Goal: Navigation & Orientation: Find specific page/section

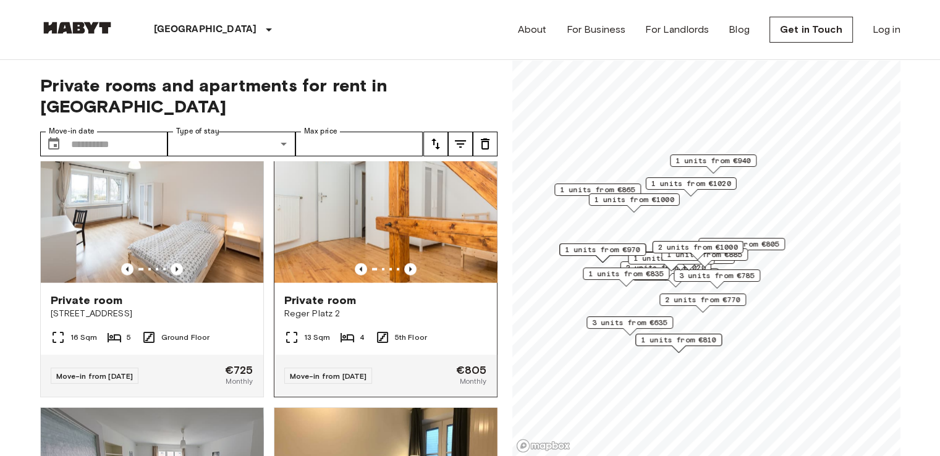
scroll to position [2831, 0]
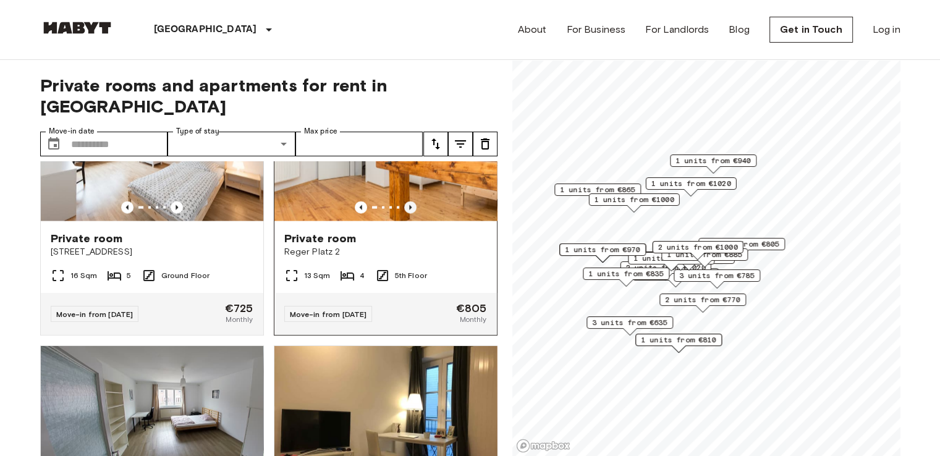
click at [404, 214] on icon "Previous image" at bounding box center [410, 207] width 12 height 12
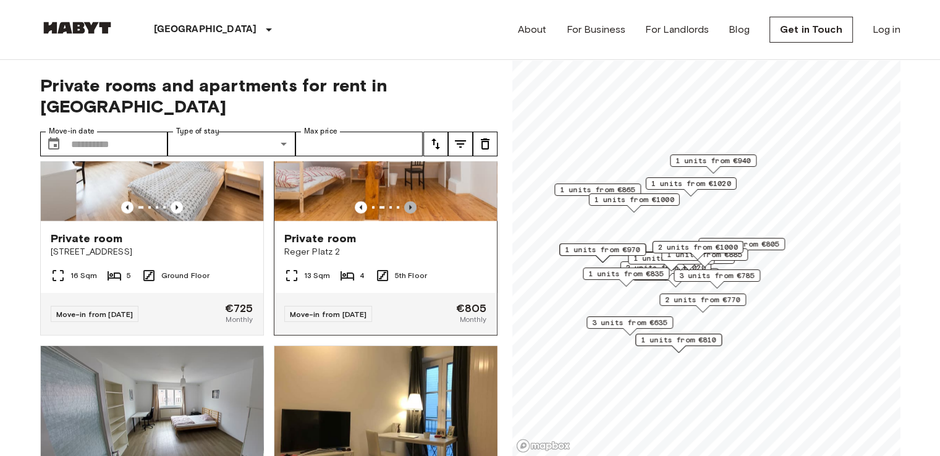
click at [404, 214] on icon "Previous image" at bounding box center [410, 207] width 12 height 12
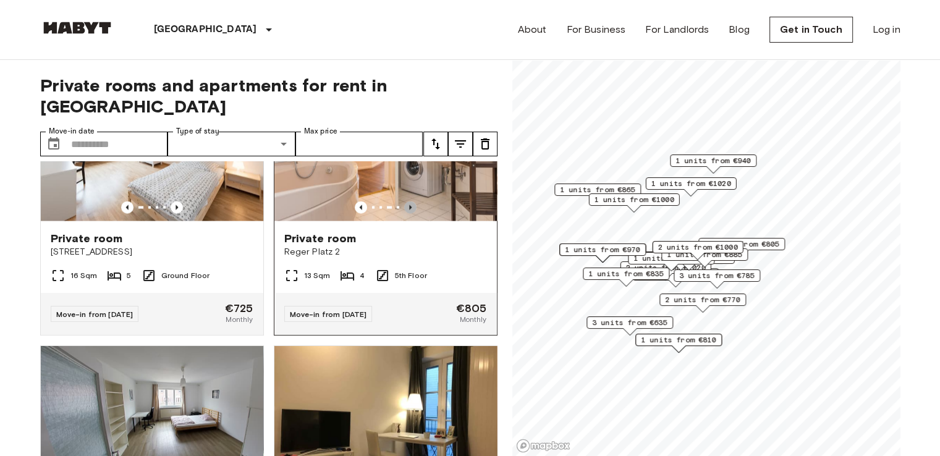
click at [404, 214] on icon "Previous image" at bounding box center [410, 207] width 12 height 12
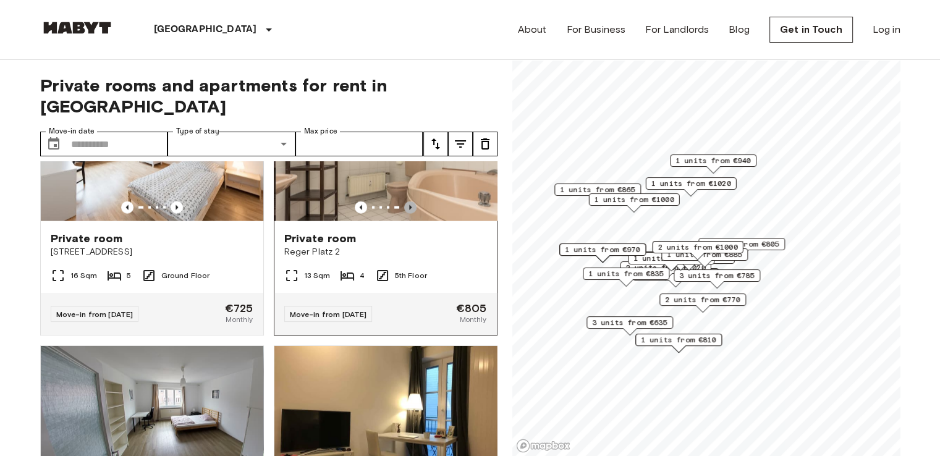
click at [404, 214] on icon "Previous image" at bounding box center [410, 207] width 12 height 12
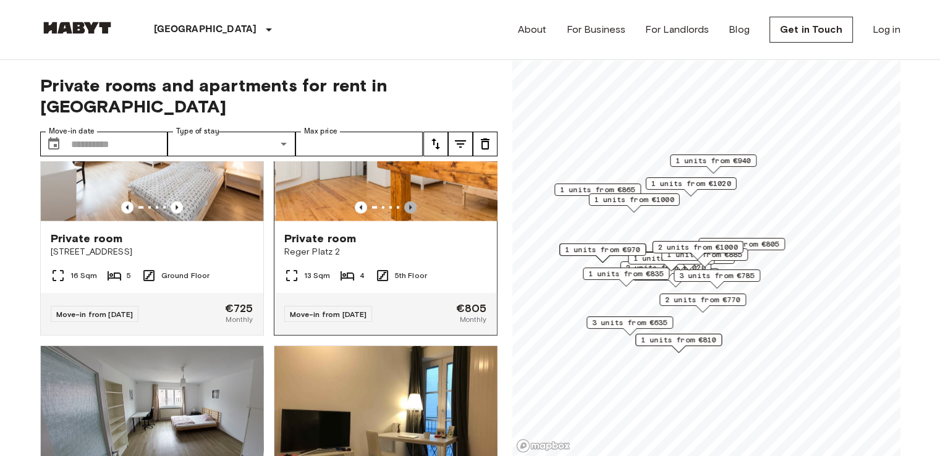
click at [404, 214] on icon "Previous image" at bounding box center [410, 207] width 12 height 12
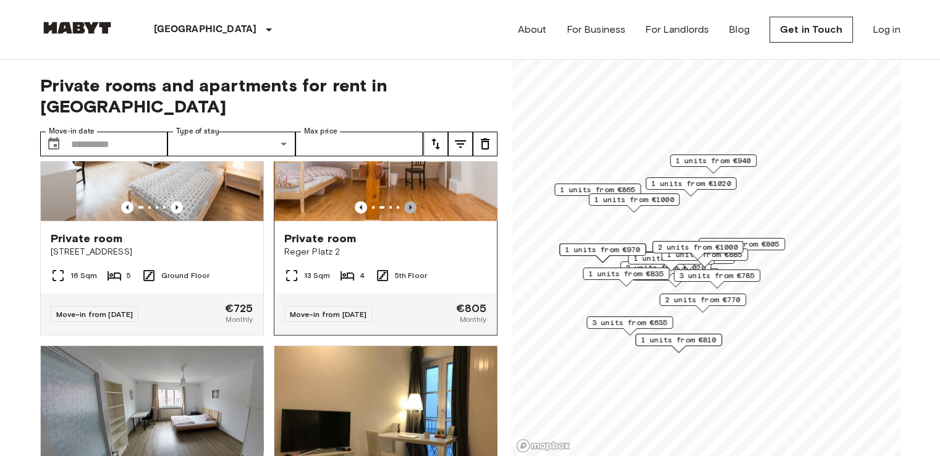
click at [404, 214] on icon "Previous image" at bounding box center [410, 207] width 12 height 12
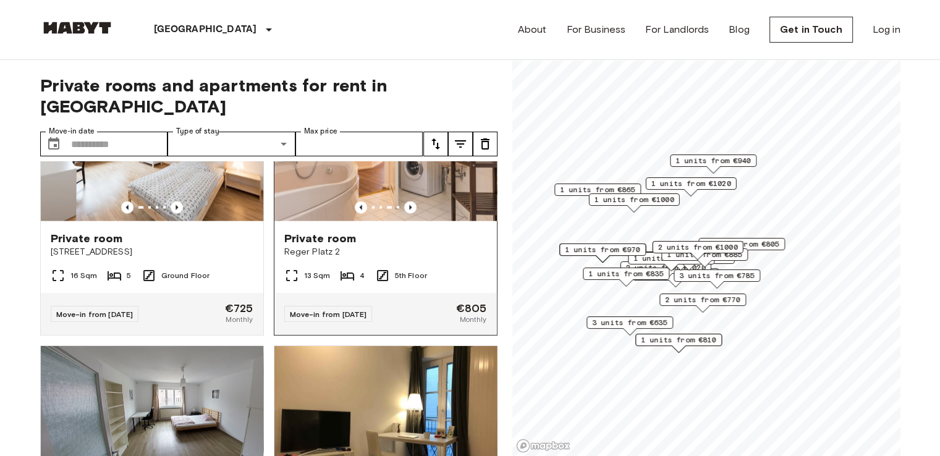
click at [326, 258] on span "Reger Platz 2" at bounding box center [385, 252] width 203 height 12
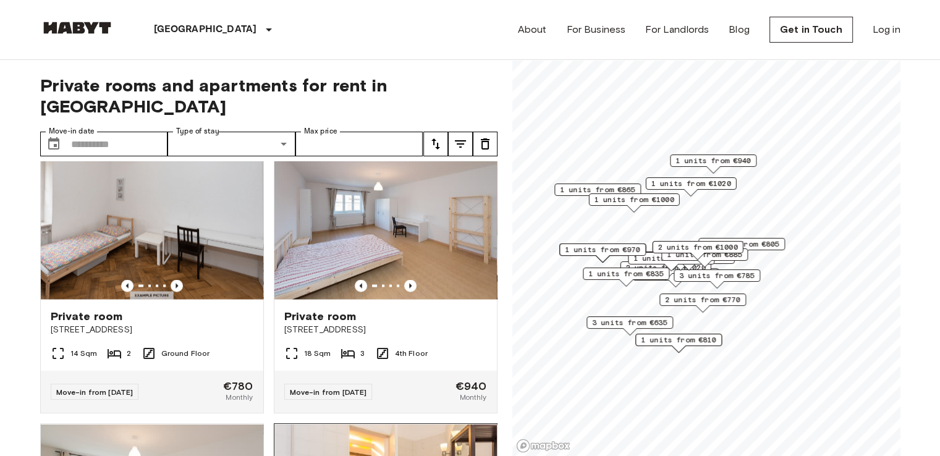
scroll to position [2645, 0]
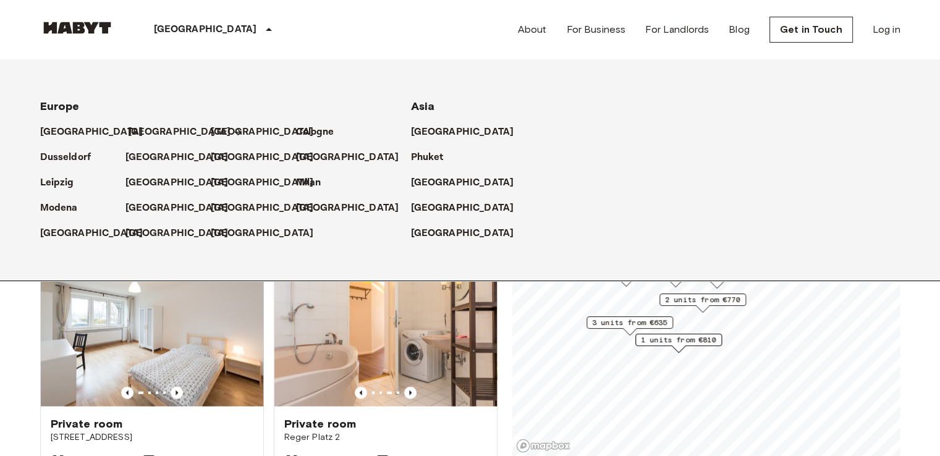
click at [144, 133] on p "[GEOGRAPHIC_DATA]" at bounding box center [179, 132] width 103 height 15
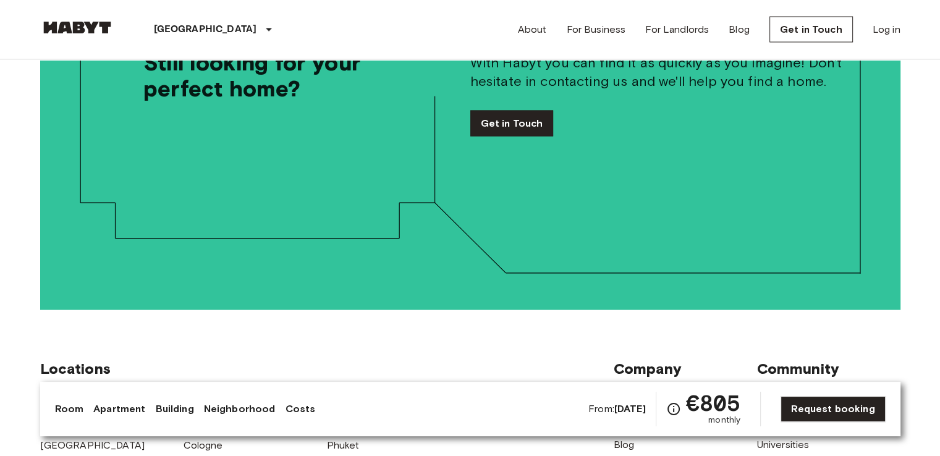
scroll to position [2327, 0]
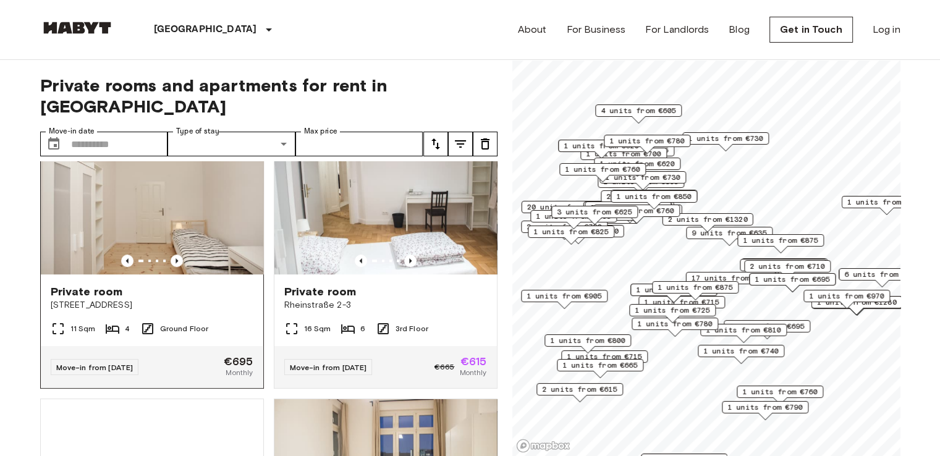
scroll to position [1051, 0]
